Goal: Information Seeking & Learning: Learn about a topic

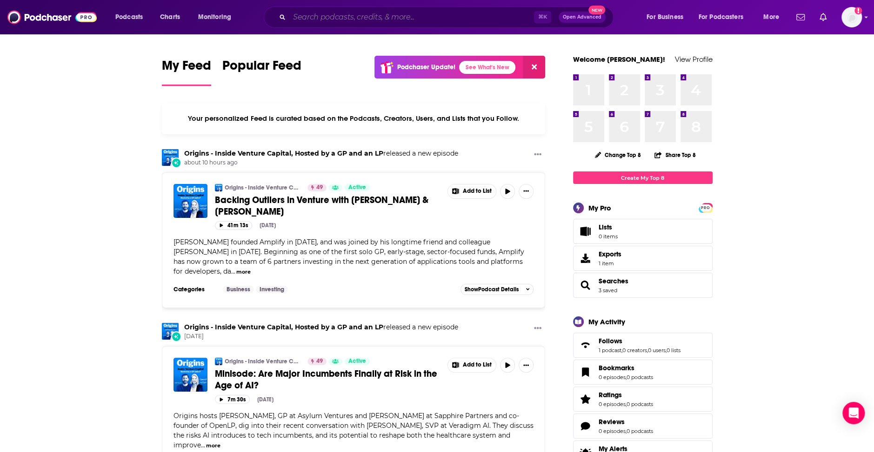
click at [319, 18] on input "Search podcasts, credits, & more..." at bounding box center [411, 17] width 245 height 15
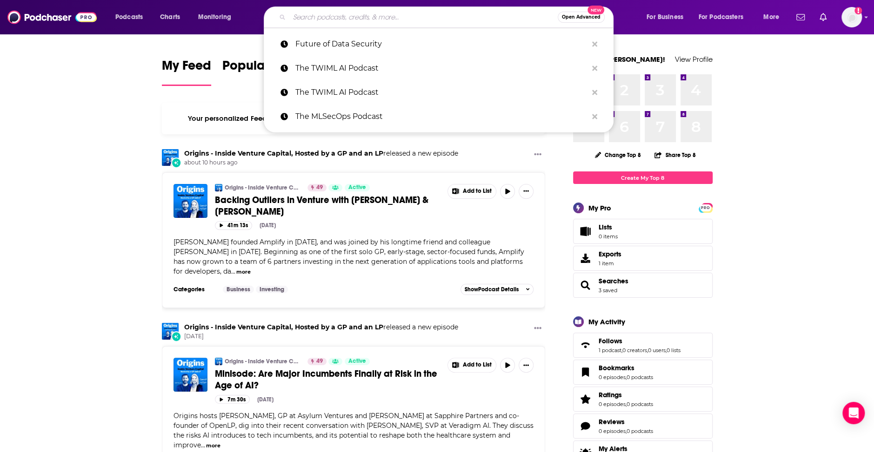
paste input "Around the Promp"
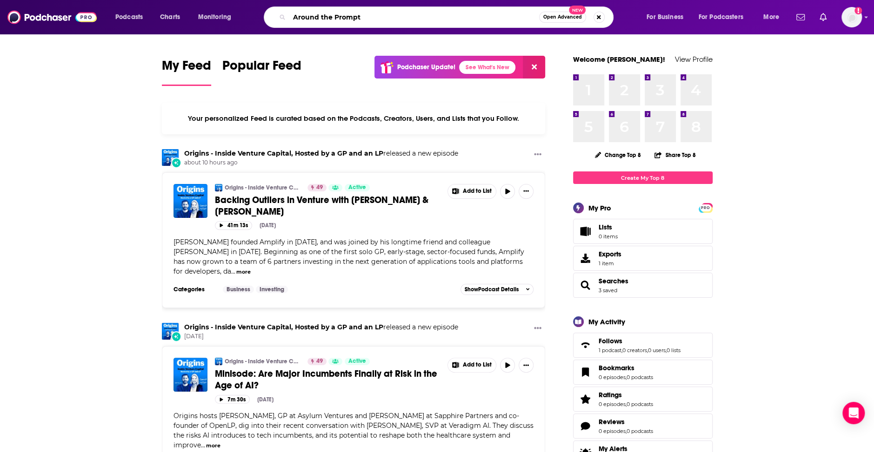
type input "Around the Prompt"
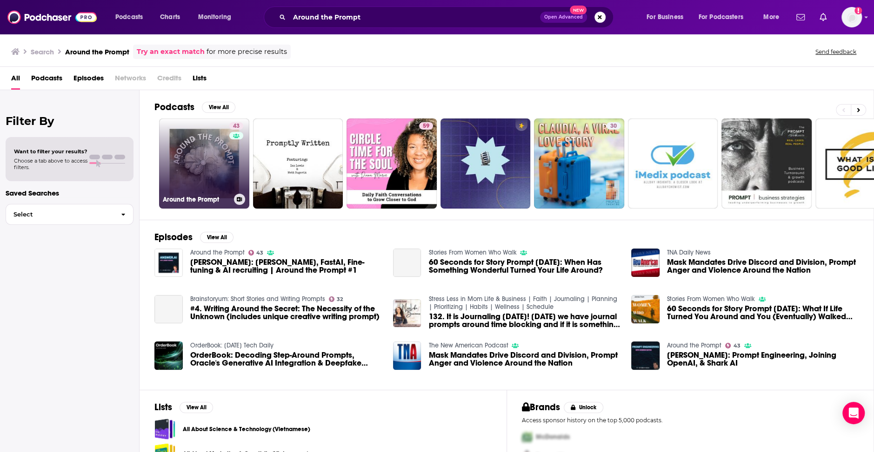
click at [204, 152] on link "43 Around the Prompt" at bounding box center [204, 164] width 90 height 90
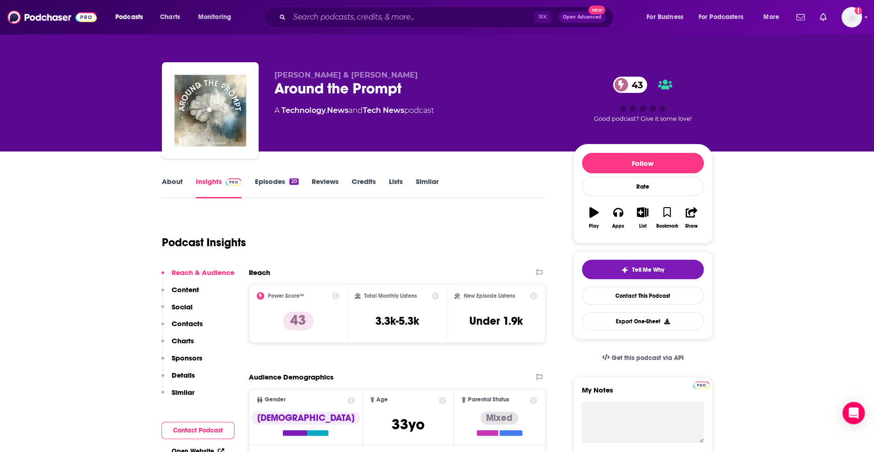
click at [169, 189] on link "About" at bounding box center [172, 187] width 21 height 21
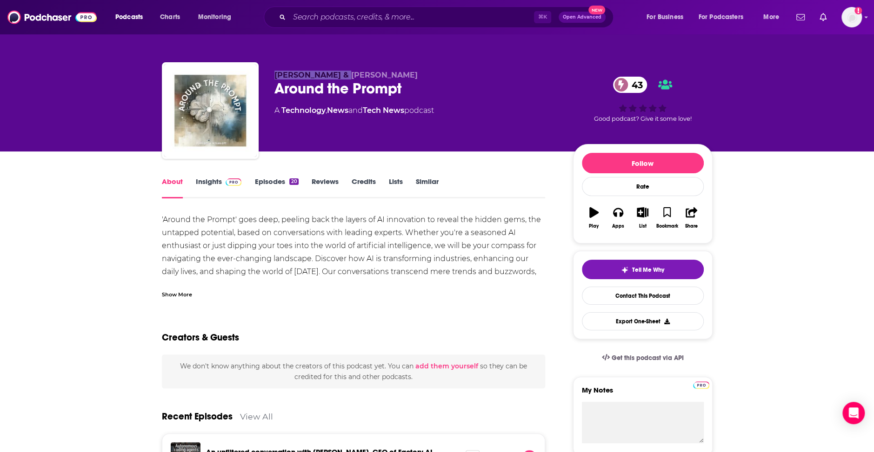
drag, startPoint x: 272, startPoint y: 72, endPoint x: 336, endPoint y: 77, distance: 64.8
click at [336, 77] on div "[PERSON_NAME] & [PERSON_NAME] Around the Prompt 43 A Technology , News and Tech…" at bounding box center [437, 112] width 551 height 100
copy span "[PERSON_NAME]"
click at [205, 180] on link "Insights" at bounding box center [219, 187] width 46 height 21
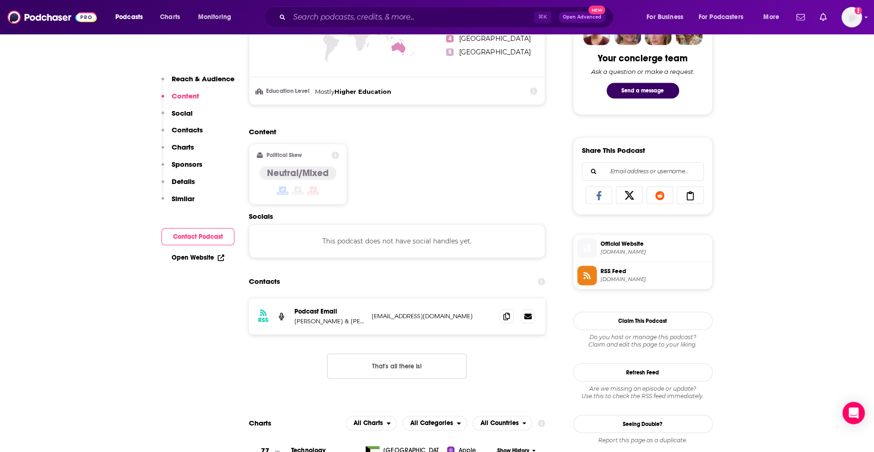
scroll to position [596, 0]
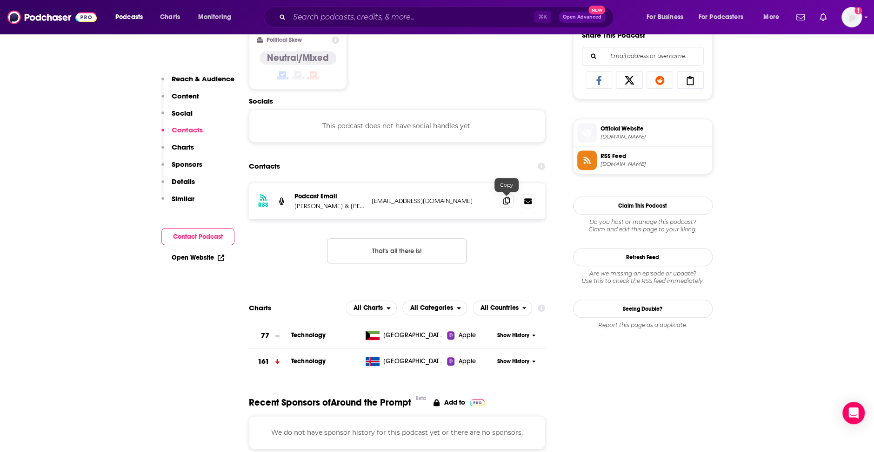
click at [506, 206] on span at bounding box center [506, 201] width 14 height 14
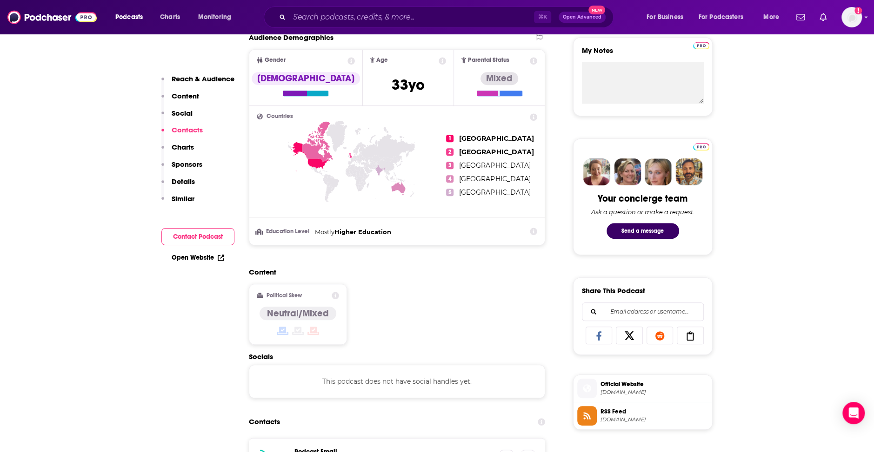
scroll to position [0, 0]
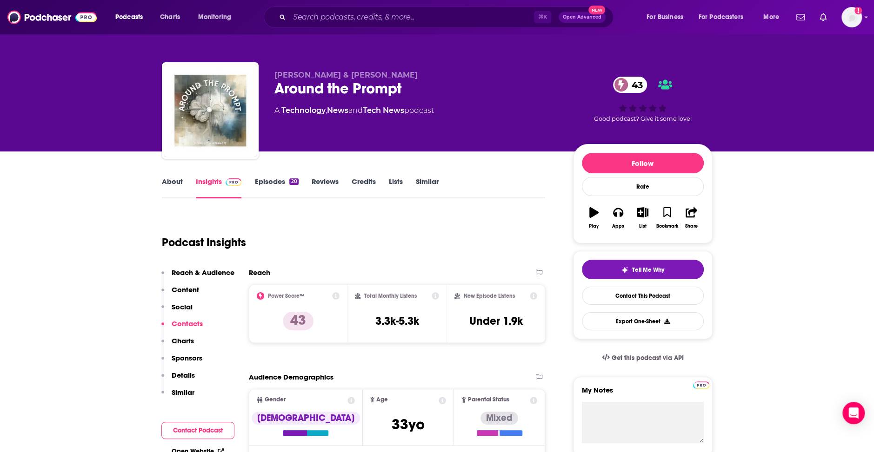
click at [263, 194] on link "Episodes 20" at bounding box center [276, 187] width 44 height 21
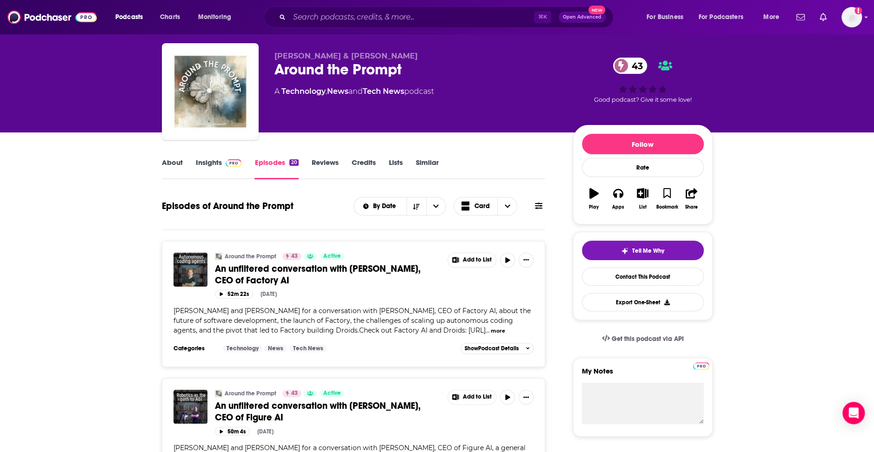
scroll to position [15, 0]
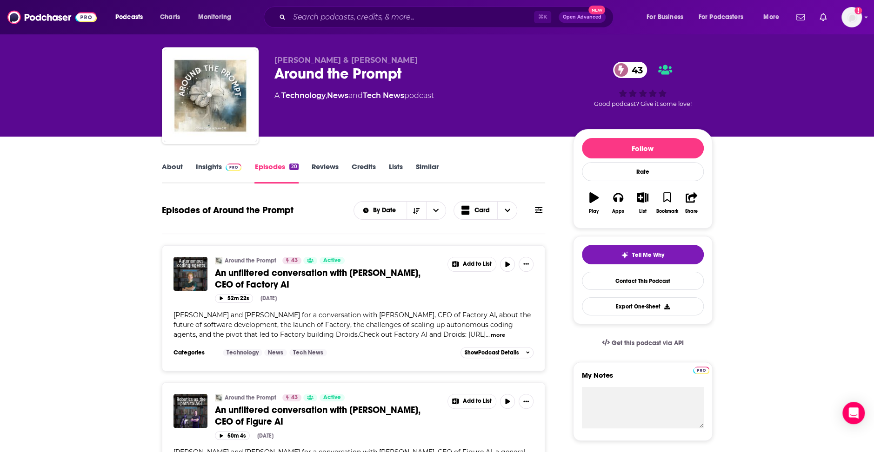
click at [178, 165] on link "About" at bounding box center [172, 172] width 21 height 21
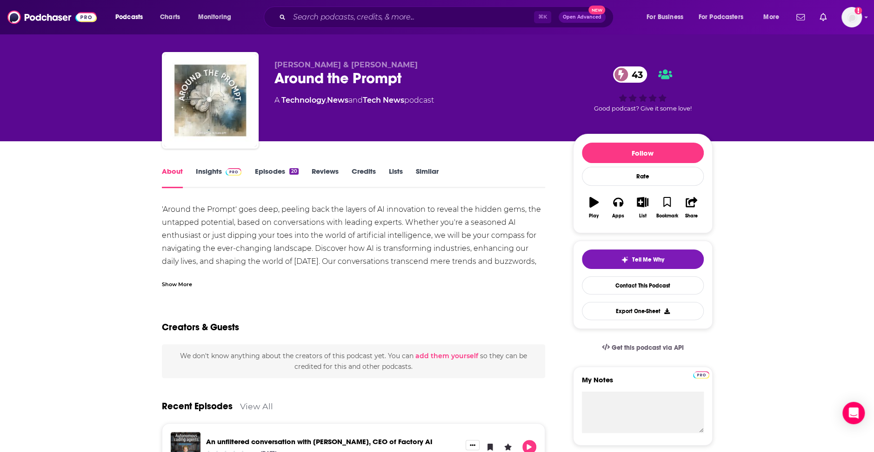
scroll to position [12, 0]
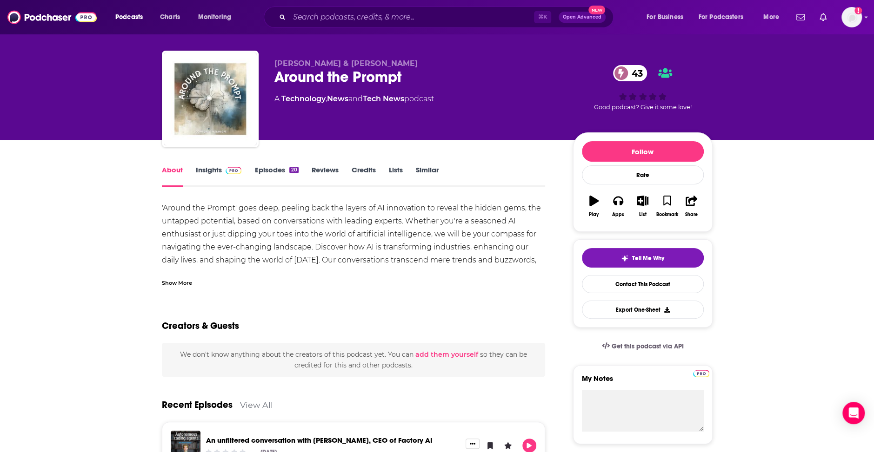
click at [190, 267] on div "'Around the Prompt' goes deep, peeling back the layers of AI innovation to reve…" at bounding box center [354, 244] width 384 height 85
click at [185, 277] on div "Show More" at bounding box center [354, 280] width 384 height 16
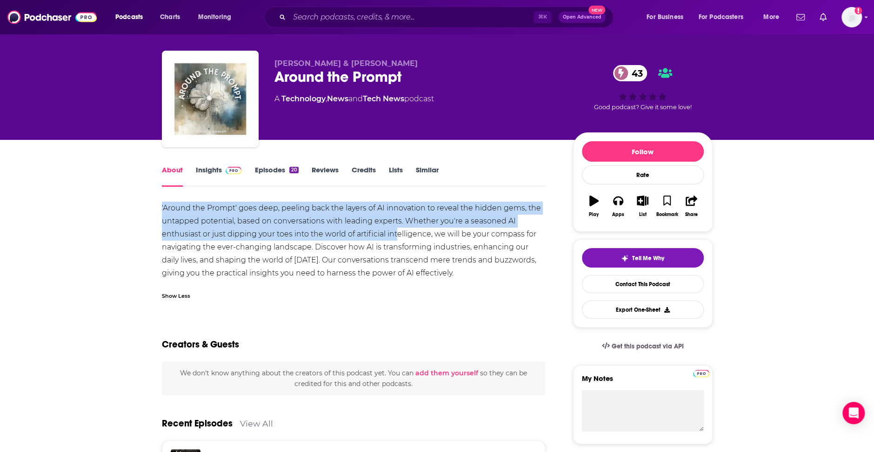
drag, startPoint x: 151, startPoint y: 204, endPoint x: 399, endPoint y: 240, distance: 250.6
click at [278, 171] on link "Episodes 20" at bounding box center [276, 176] width 44 height 21
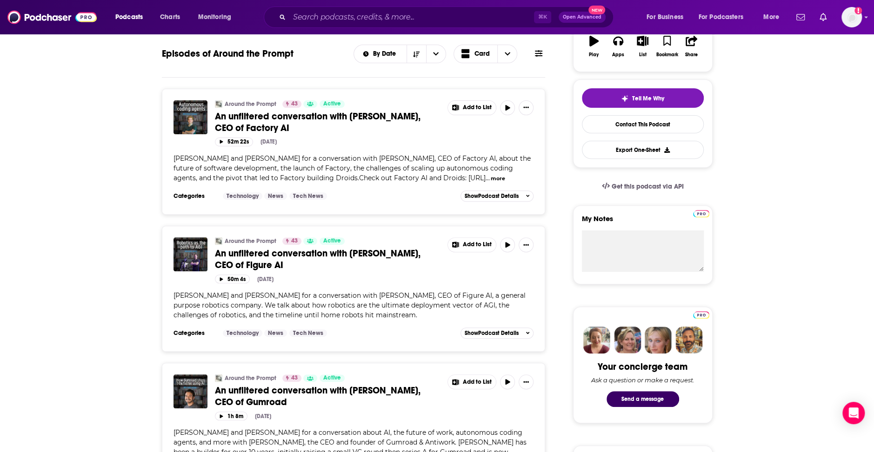
scroll to position [177, 0]
